Goal: Communication & Community: Answer question/provide support

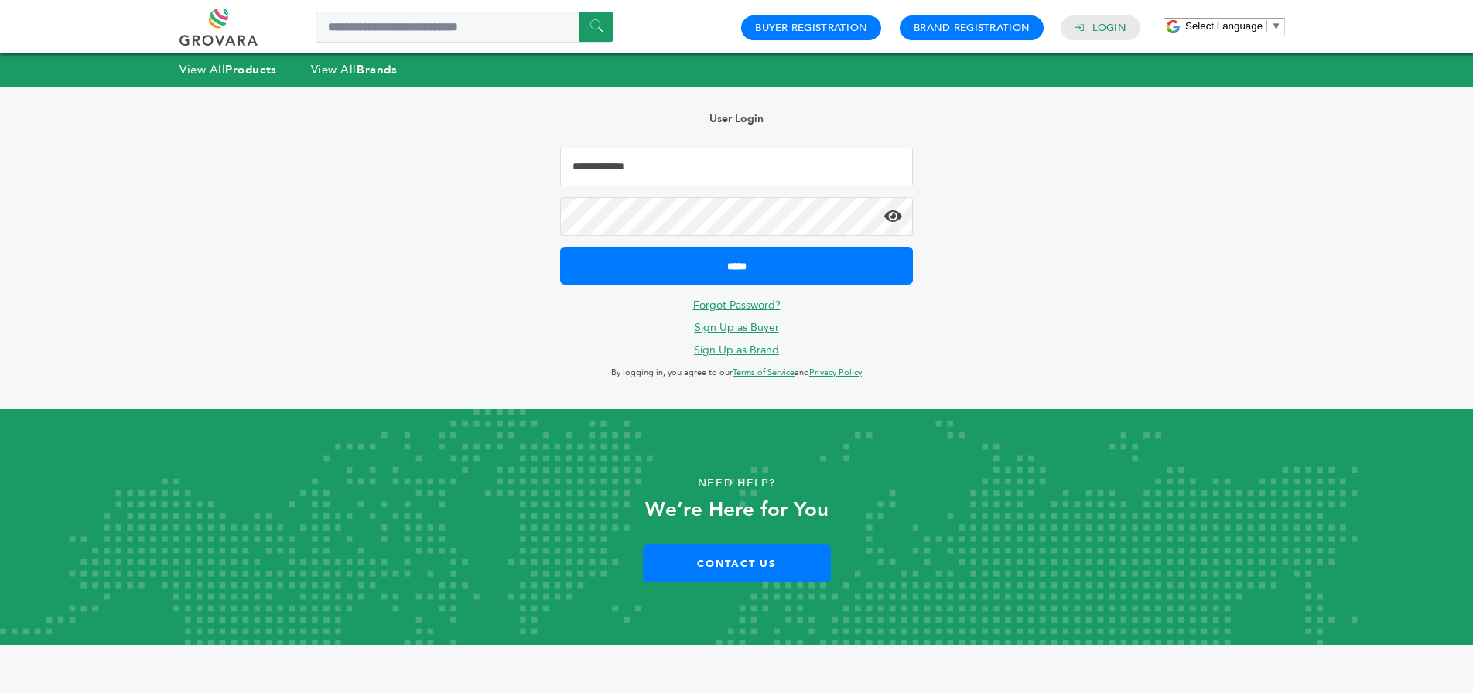
type input "**********"
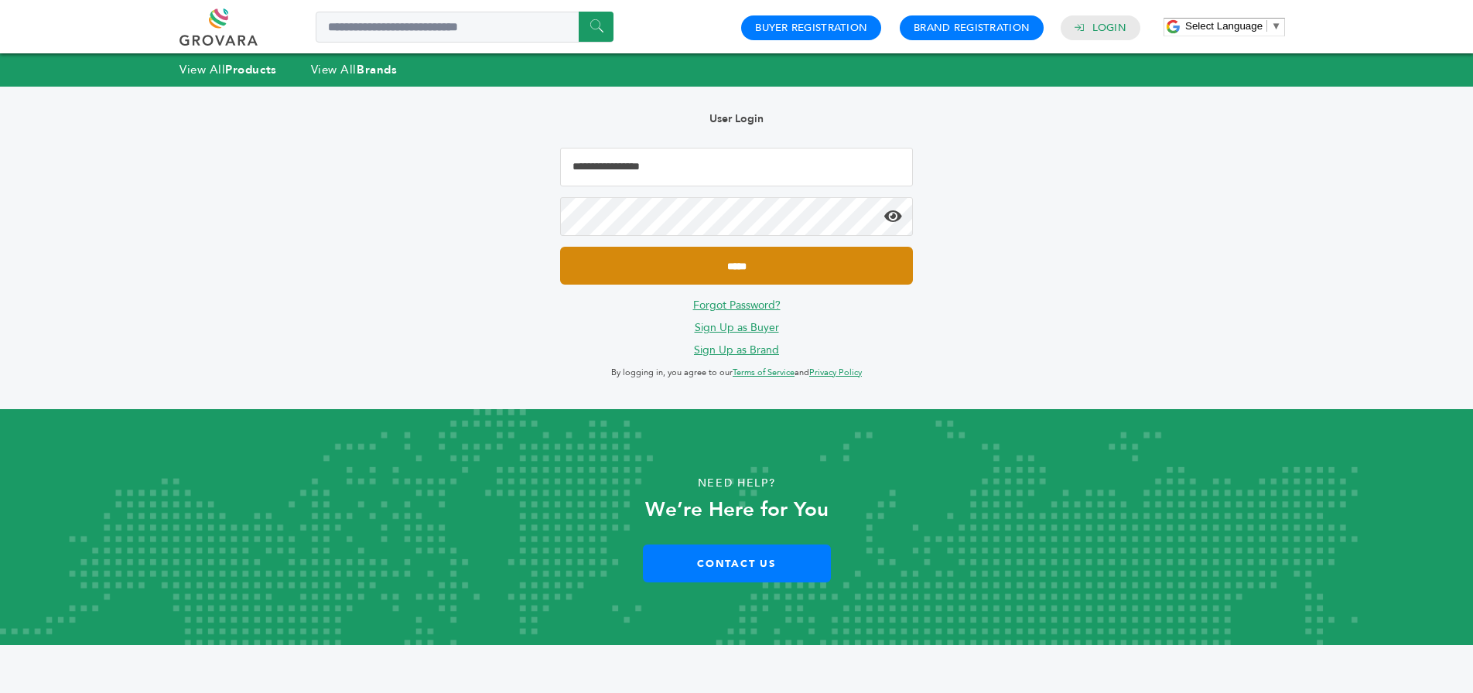
click at [820, 263] on input "*****" at bounding box center [736, 266] width 353 height 38
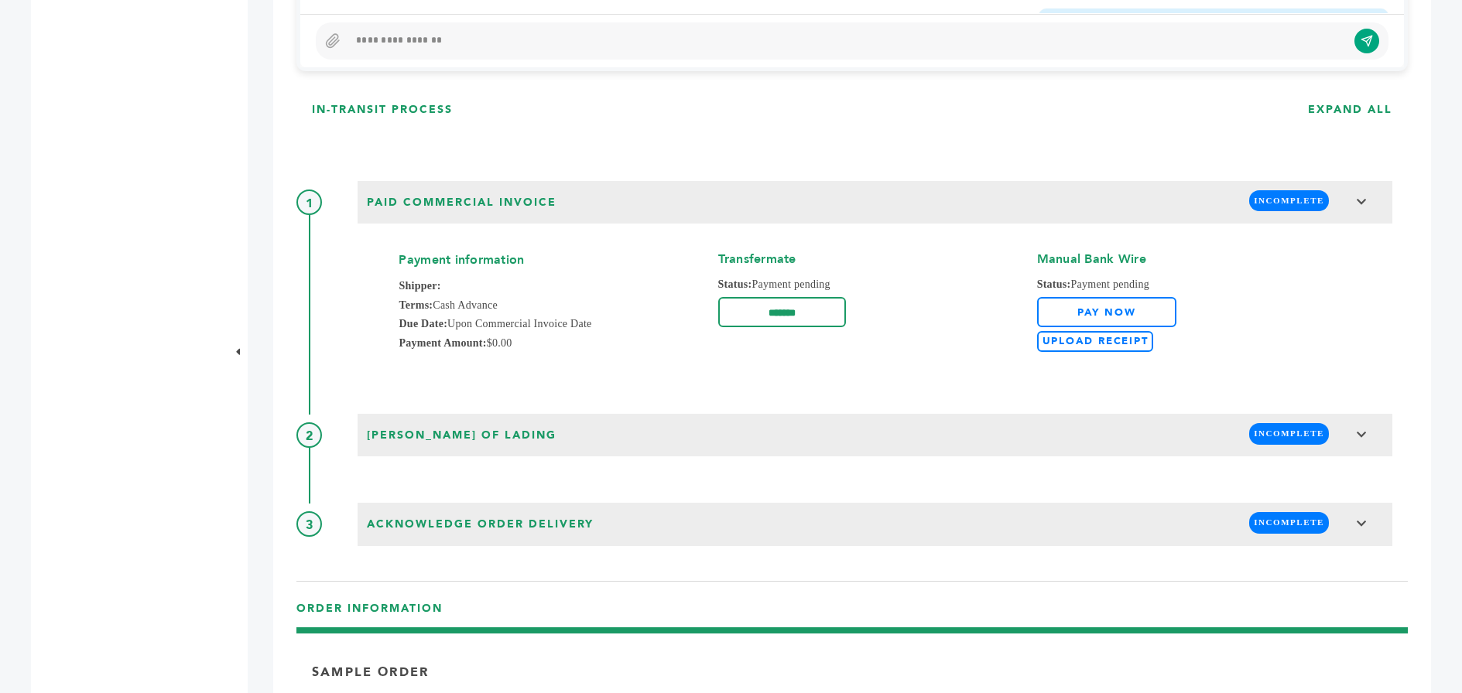
scroll to position [980, 0]
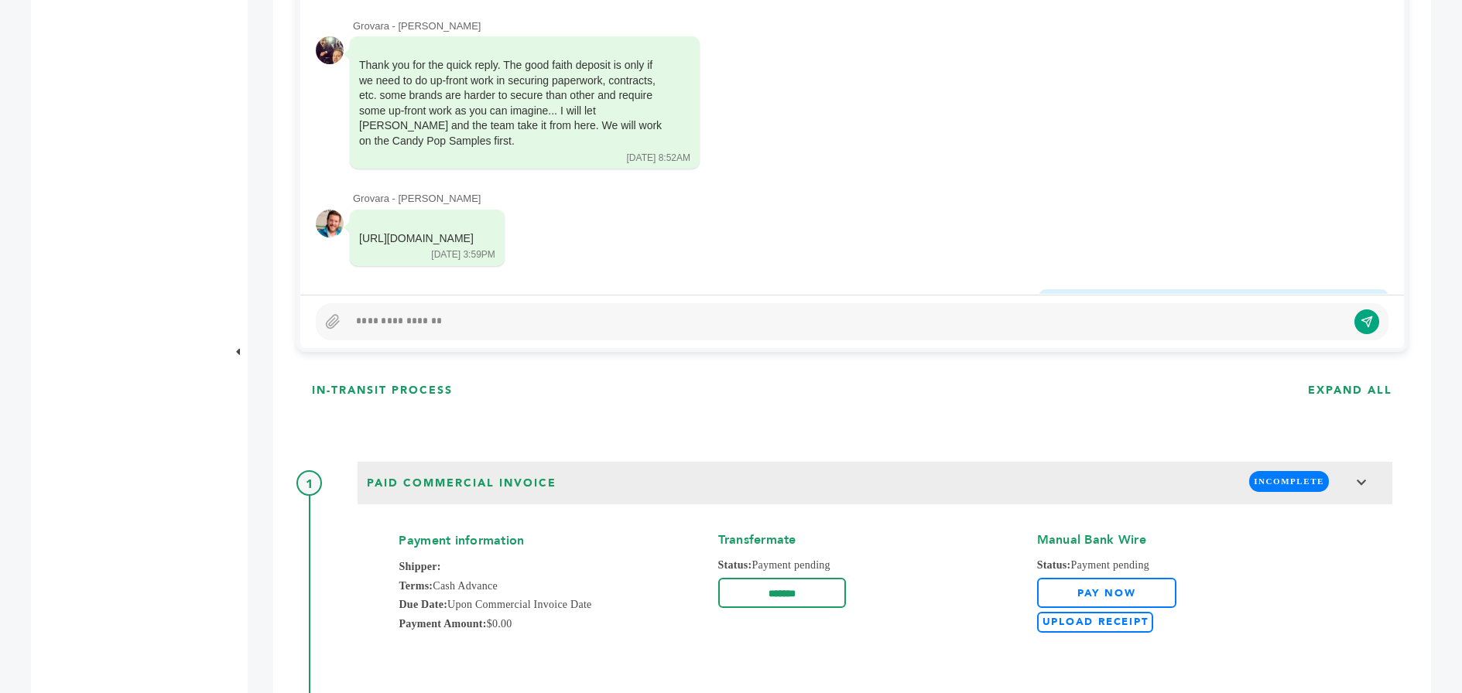
click at [426, 318] on div at bounding box center [847, 322] width 998 height 19
click at [1359, 317] on icon "submit" at bounding box center [1355, 322] width 13 height 13
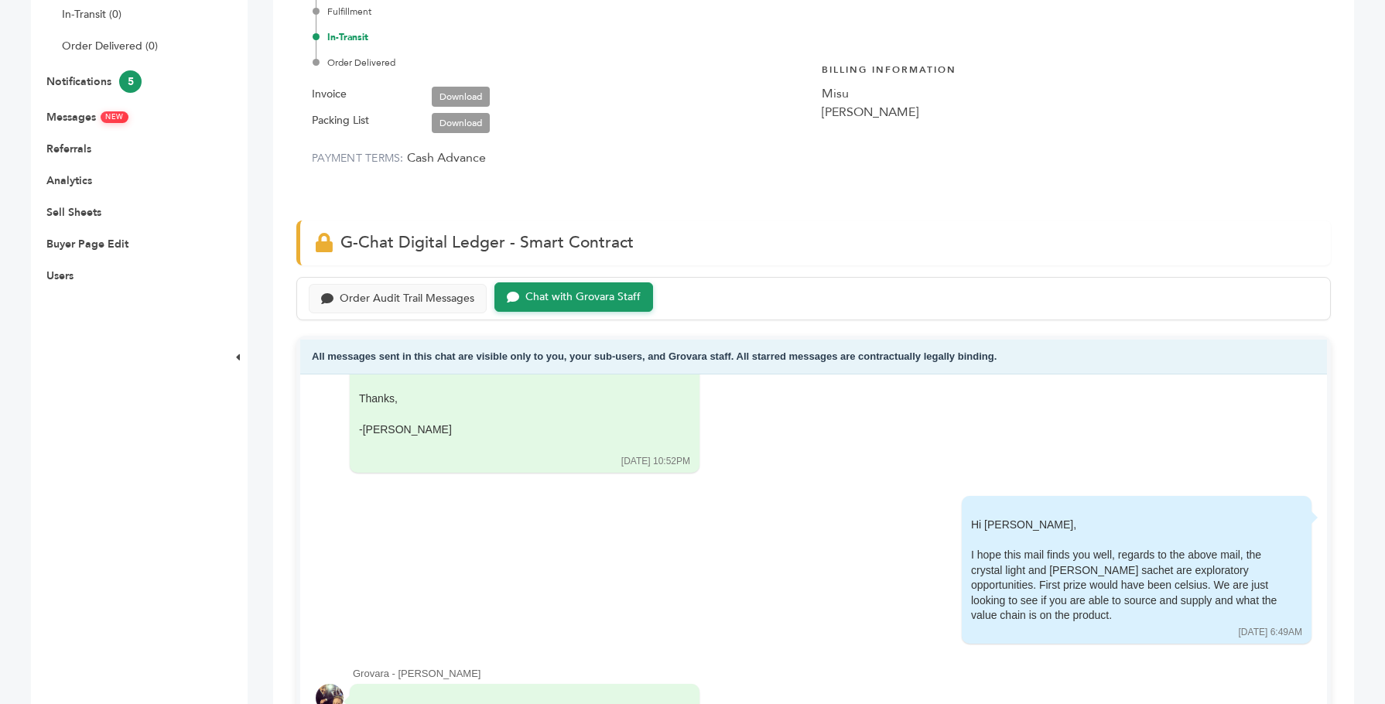
scroll to position [0, 0]
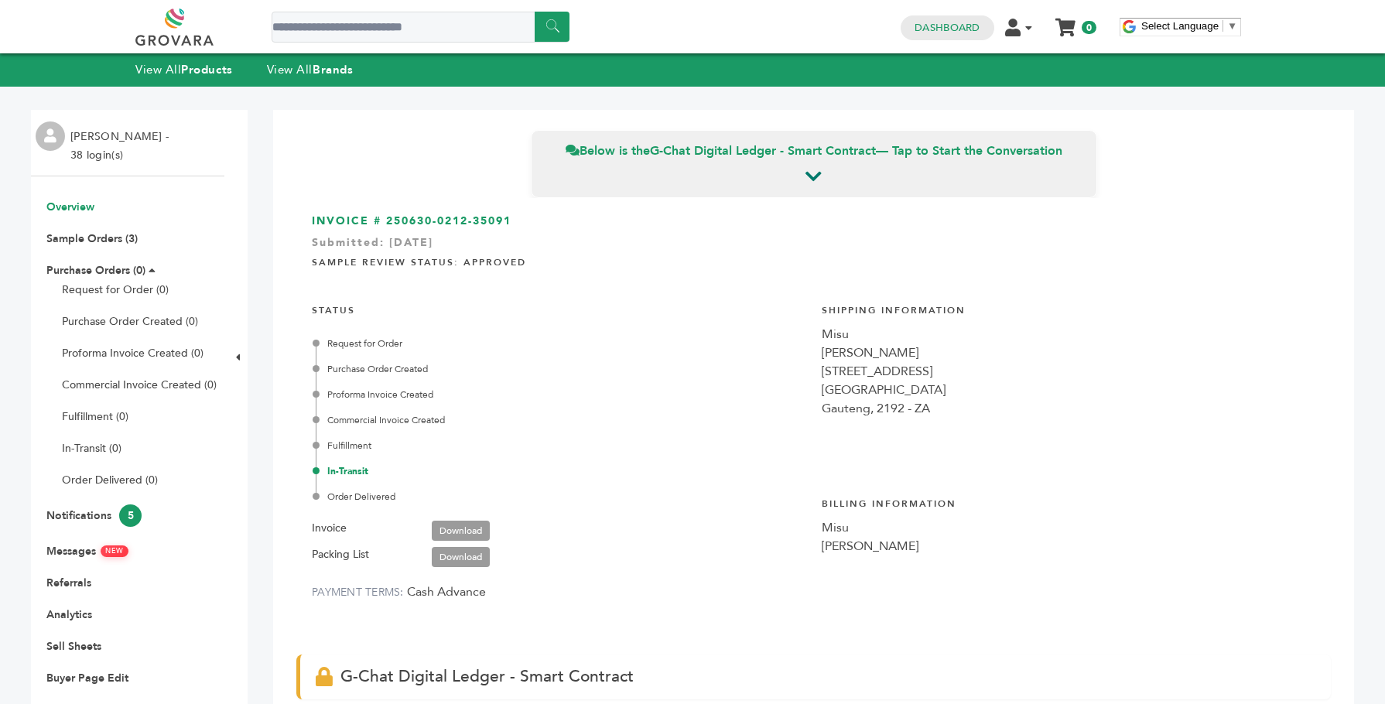
click at [76, 207] on link "Overview" at bounding box center [70, 207] width 48 height 15
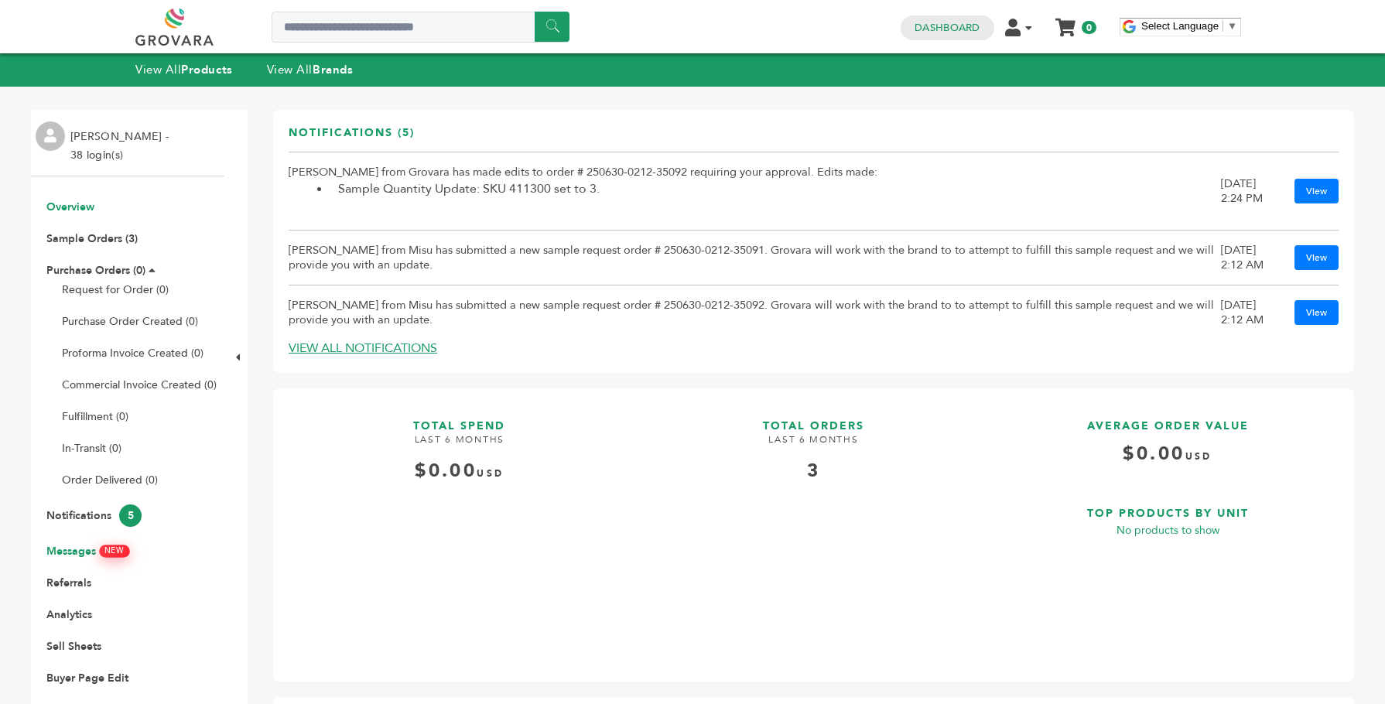
click at [87, 549] on link "Messages NEW" at bounding box center [87, 551] width 82 height 15
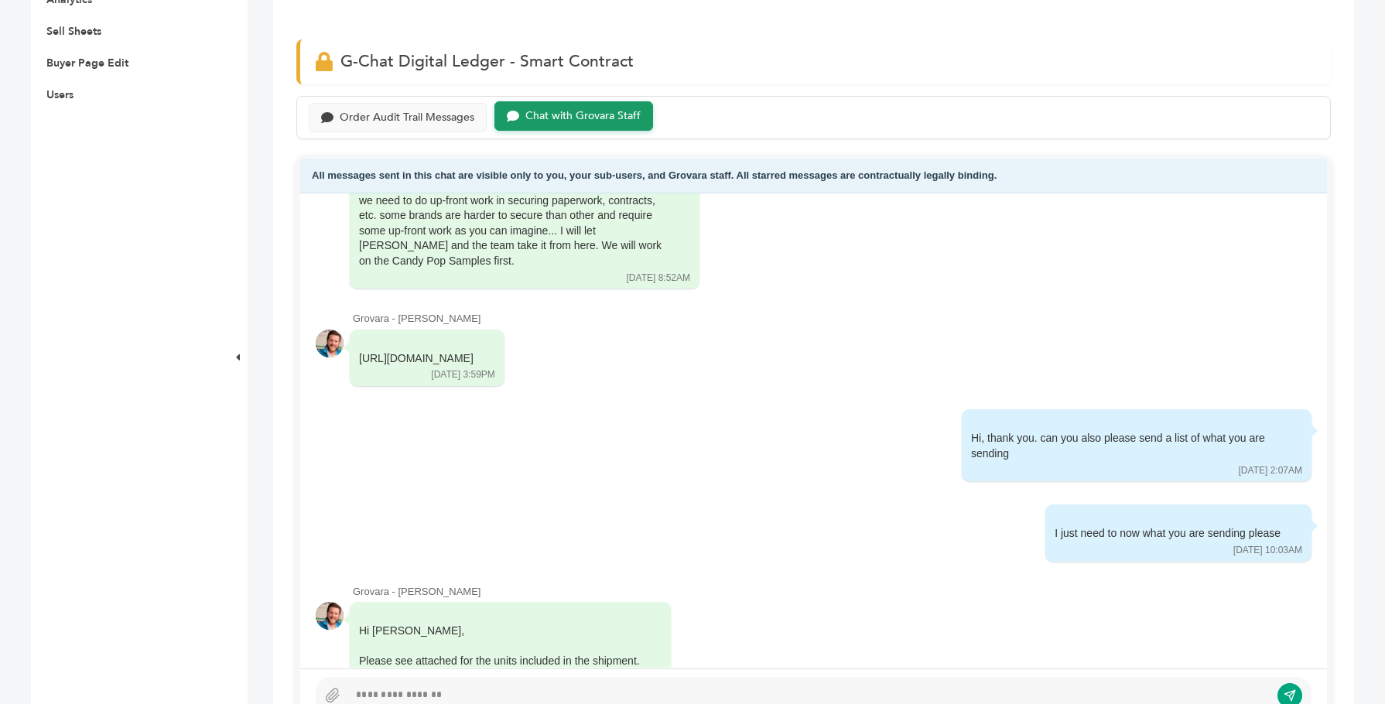
scroll to position [790, 0]
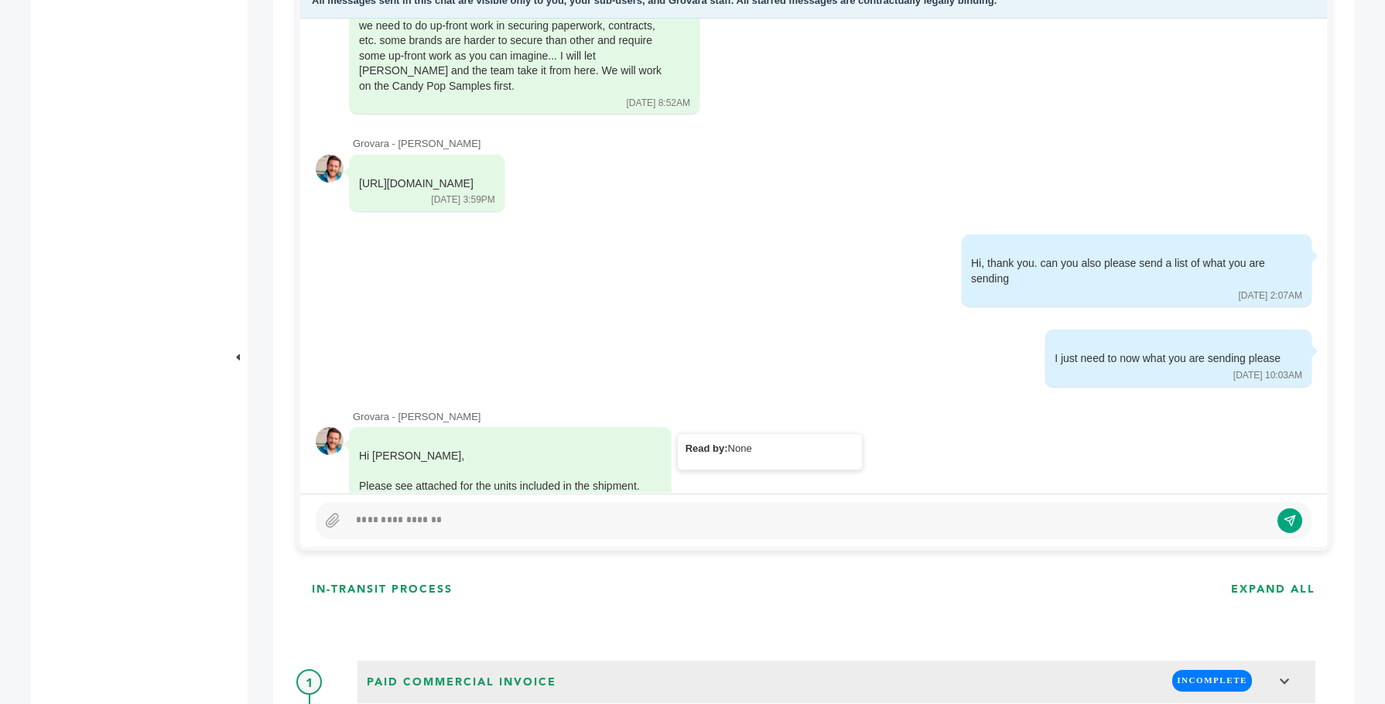
click at [459, 529] on link "1755008311_IMG_1075.jpeg" at bounding box center [436, 536] width 130 height 14
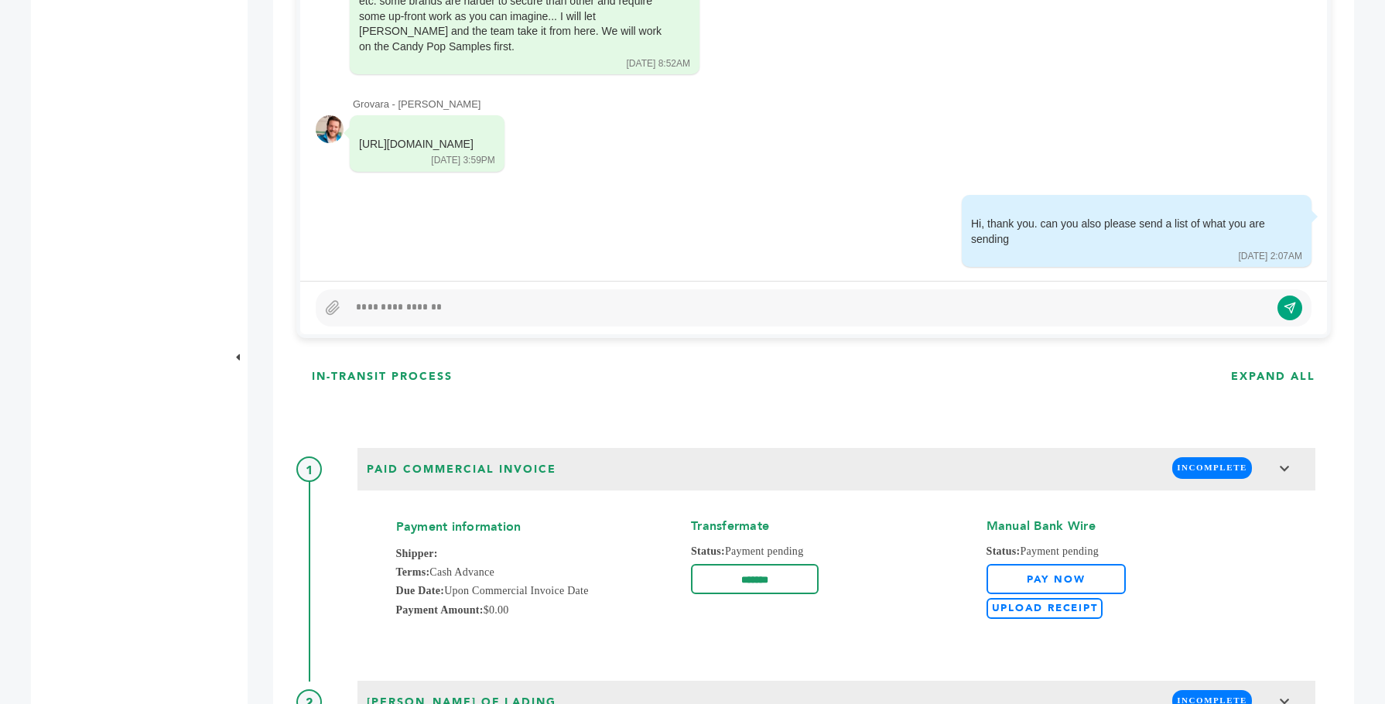
scroll to position [2130, 0]
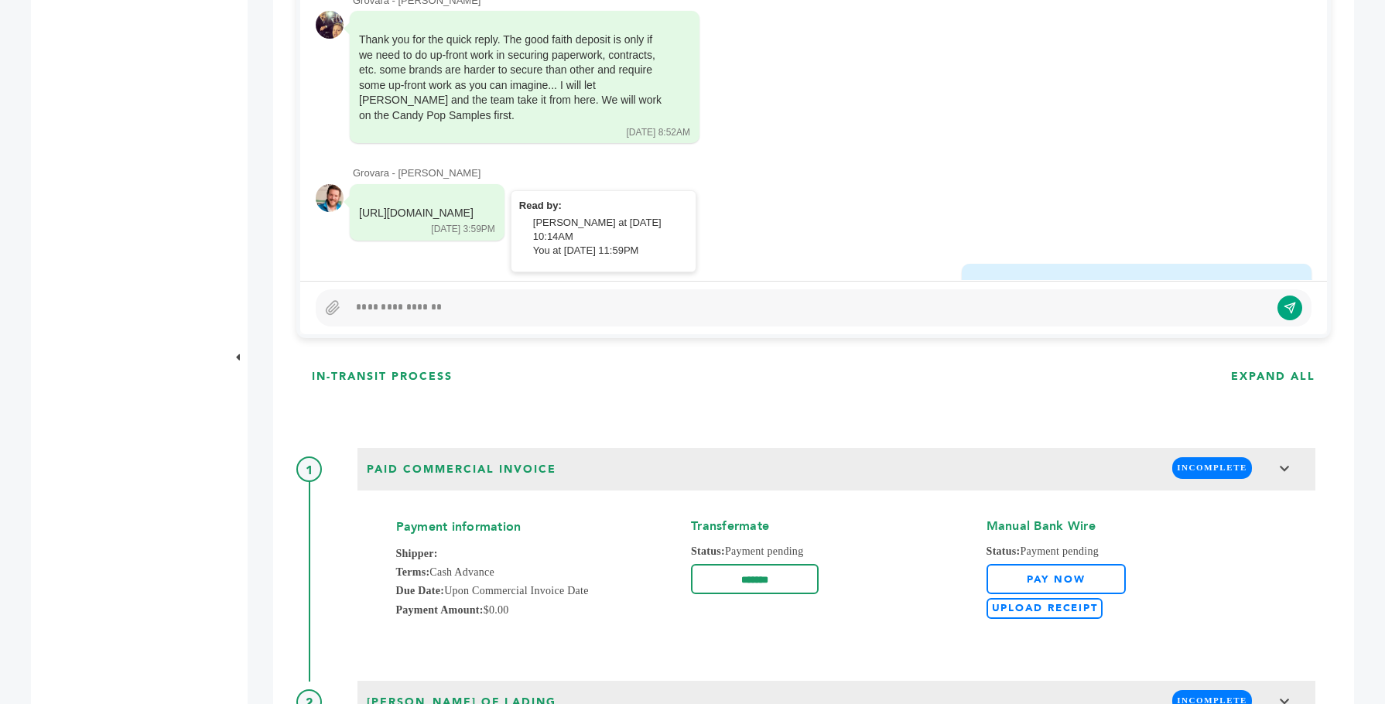
click at [377, 206] on div "https://buy.stripe.com/00w9AS3Ha3ga3hl6f8eUV29" at bounding box center [416, 213] width 115 height 15
drag, startPoint x: 361, startPoint y: 118, endPoint x: 618, endPoint y: 118, distance: 257.7
click at [504, 184] on div "https://buy.stripe.com/00w9AS3Ha3ga3hl6f8eUV29 08/11/25 3:59PM" at bounding box center [427, 212] width 155 height 57
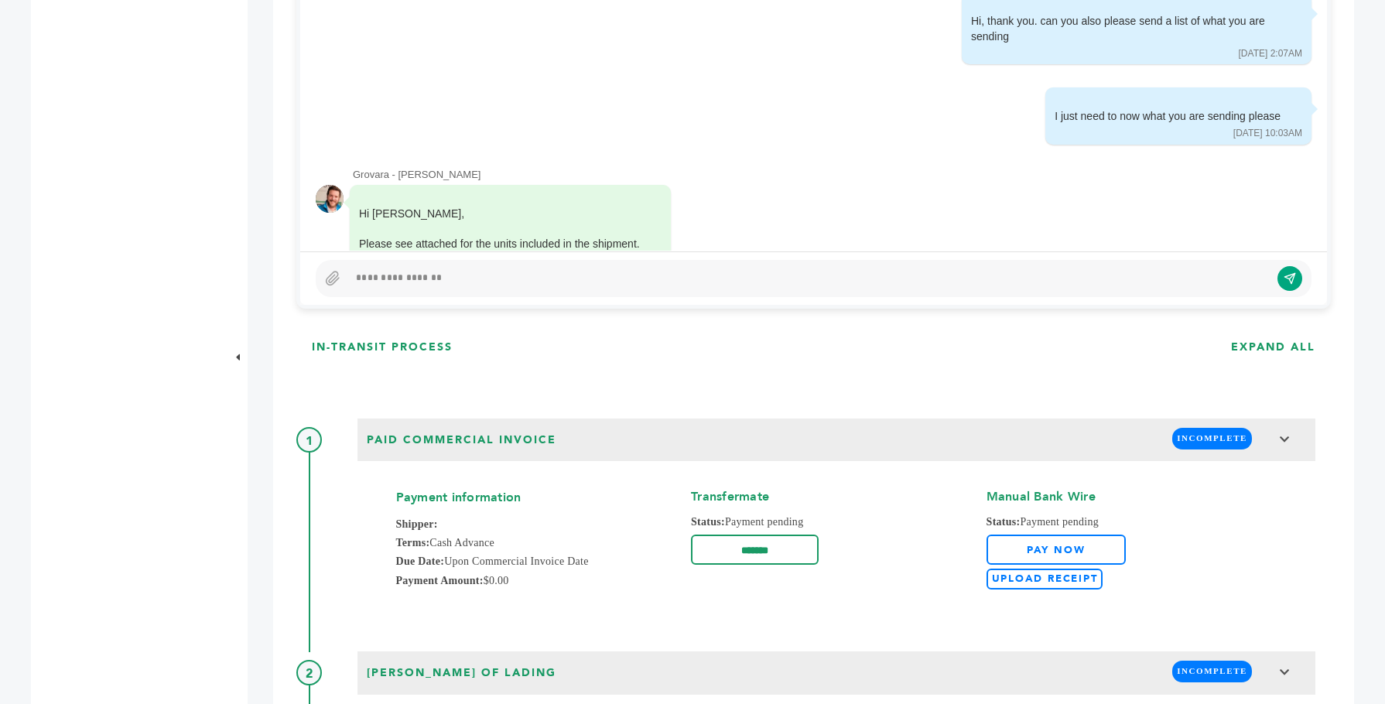
scroll to position [911, 0]
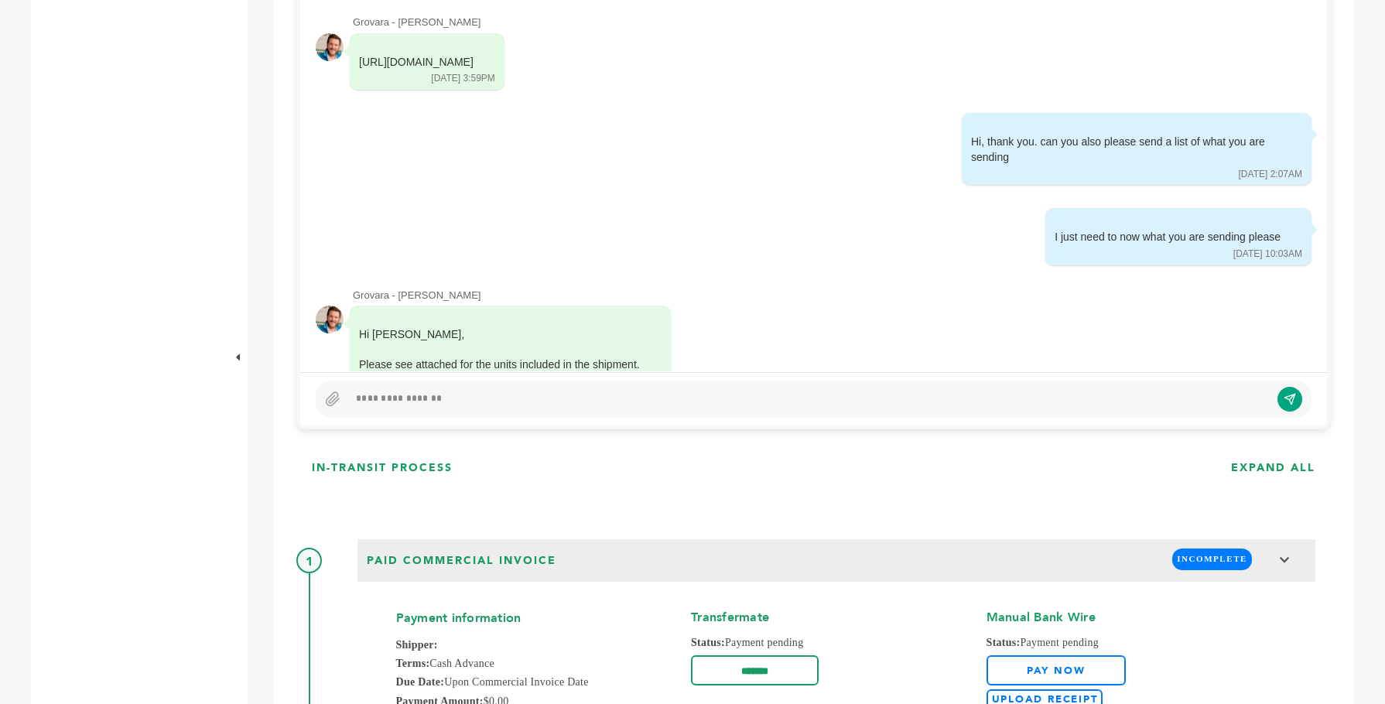
click at [397, 395] on div at bounding box center [809, 399] width 922 height 19
click at [1282, 390] on icon "submit" at bounding box center [1278, 395] width 11 height 11
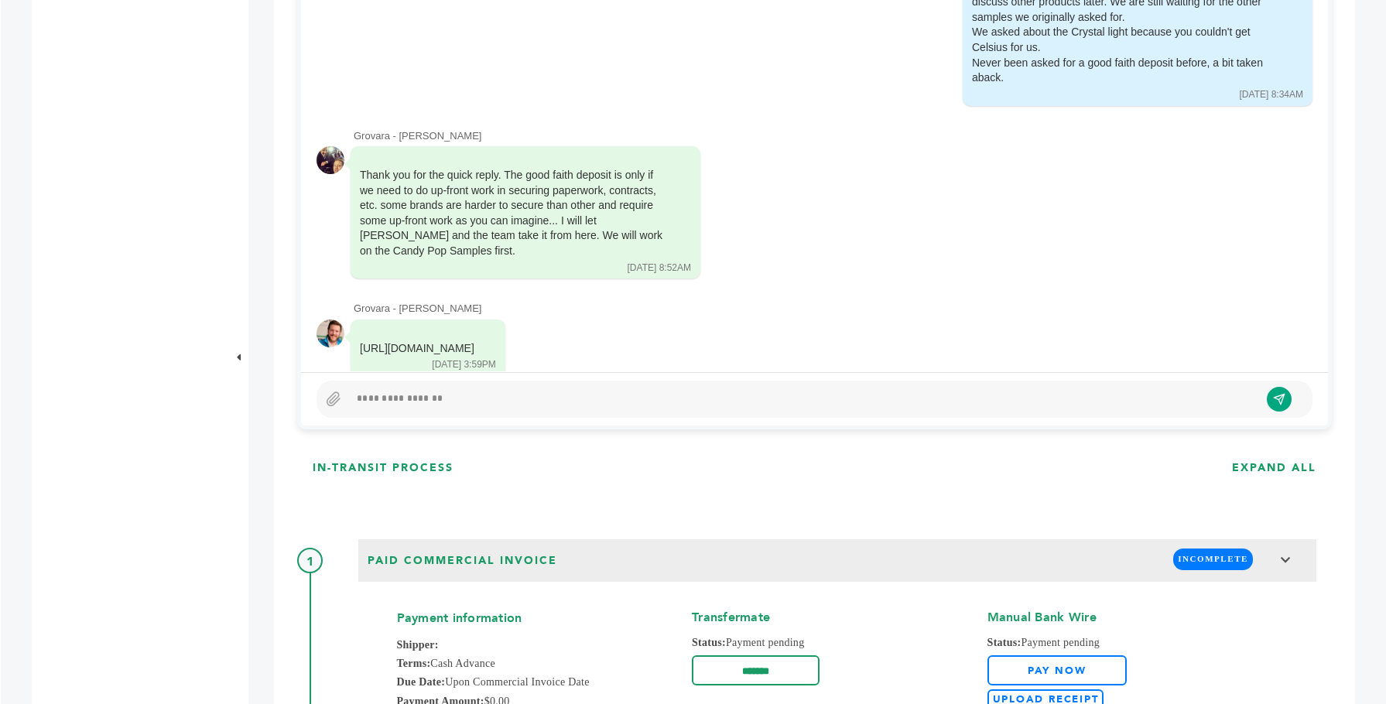
scroll to position [2089, 0]
